Goal: Navigation & Orientation: Go to known website

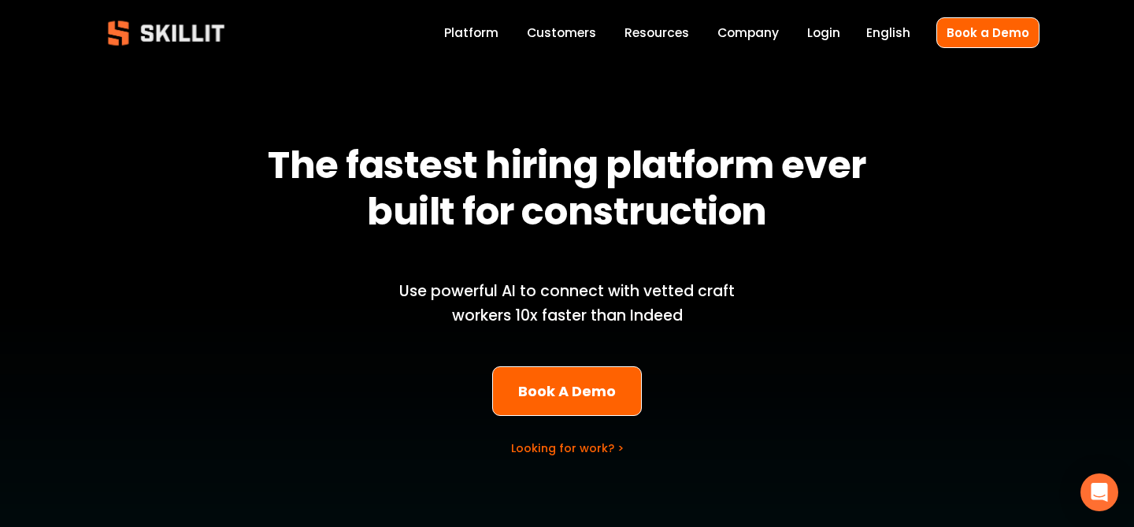
click at [834, 29] on link "Login" at bounding box center [823, 32] width 33 height 21
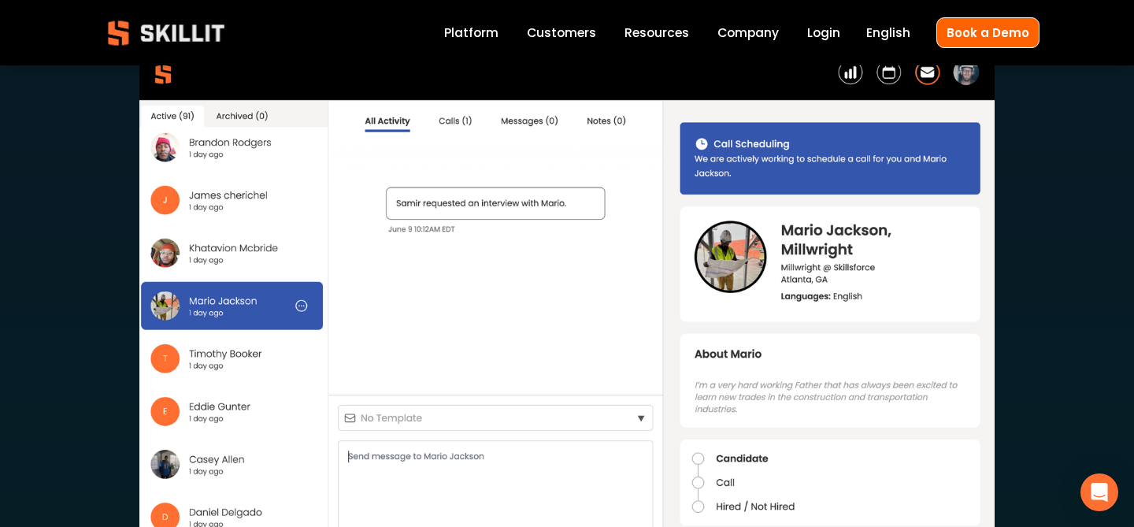
scroll to position [5951, 0]
